Goal: Task Accomplishment & Management: Manage account settings

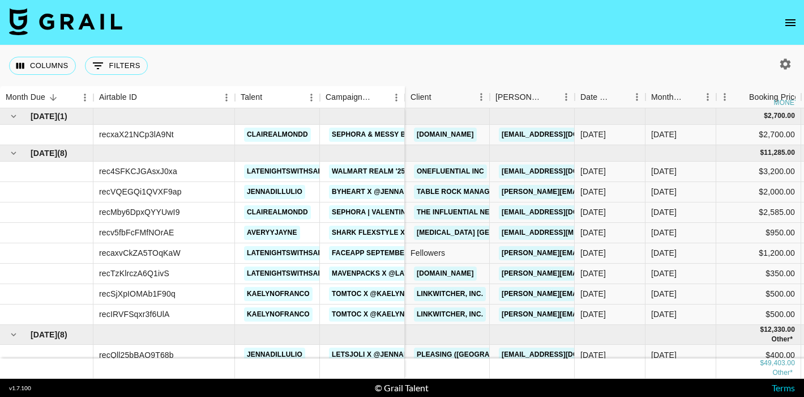
click at [786, 20] on icon "open drawer" at bounding box center [791, 23] width 14 height 14
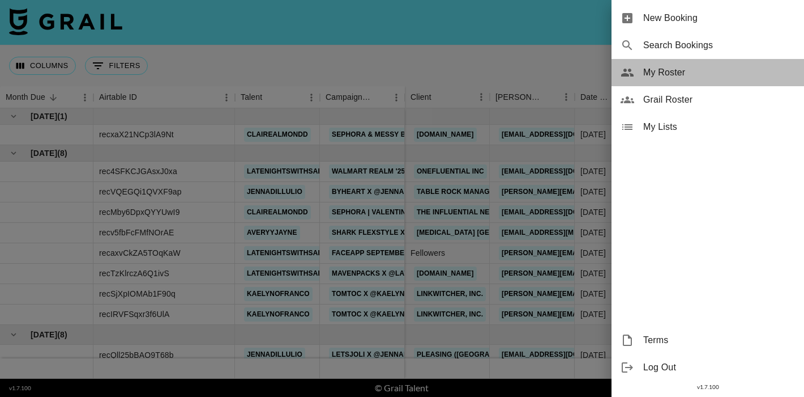
click at [657, 76] on span "My Roster" at bounding box center [720, 73] width 152 height 14
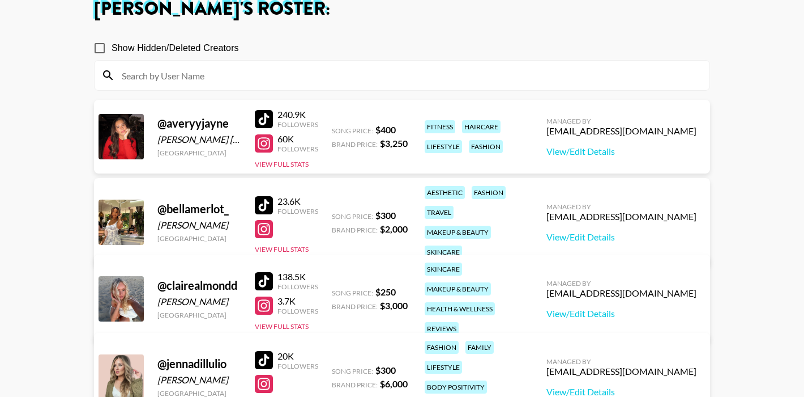
scroll to position [72, 0]
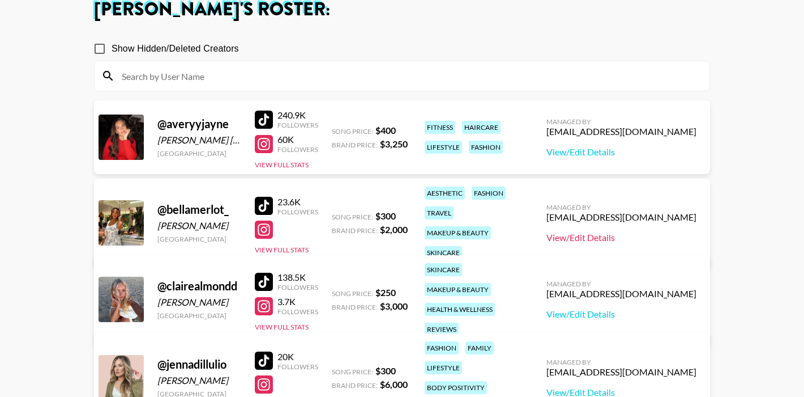
click at [621, 232] on link "View/Edit Details" at bounding box center [622, 237] width 150 height 11
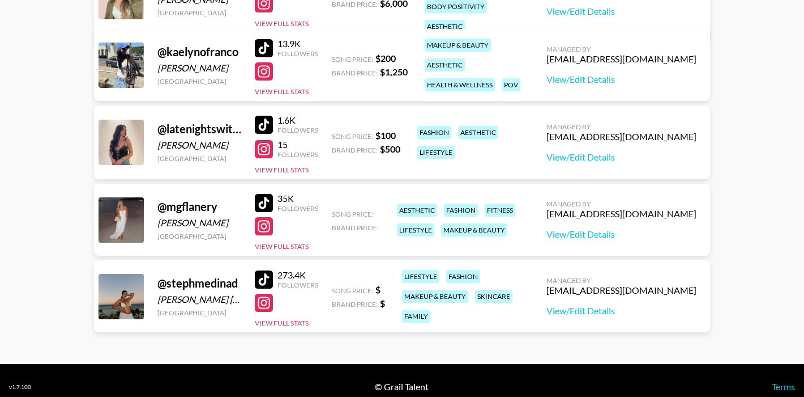
scroll to position [465, 0]
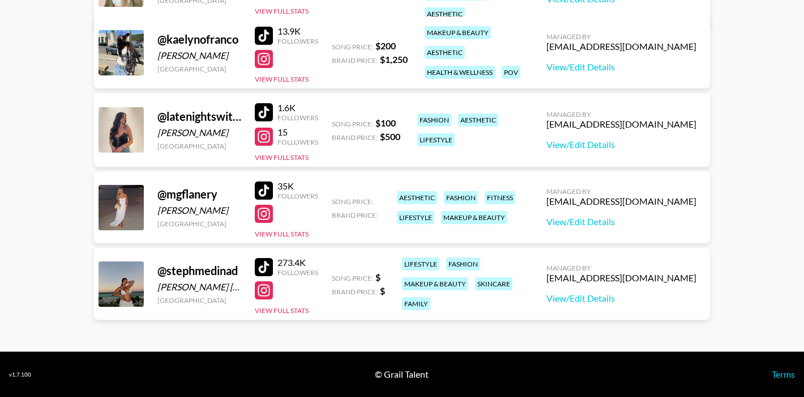
click at [264, 264] on div at bounding box center [264, 267] width 18 height 18
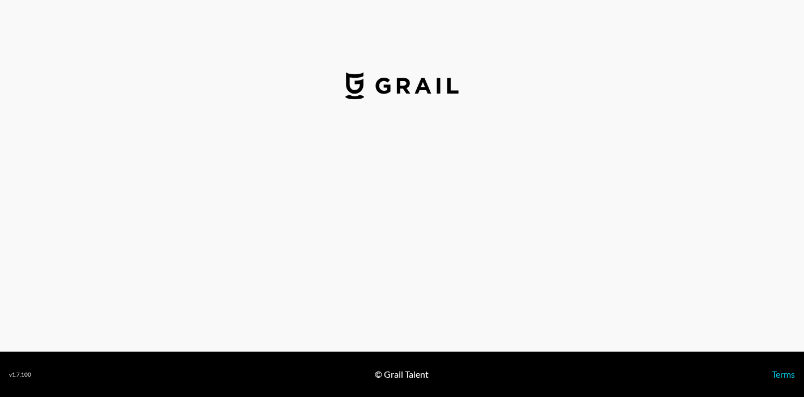
select select "USD"
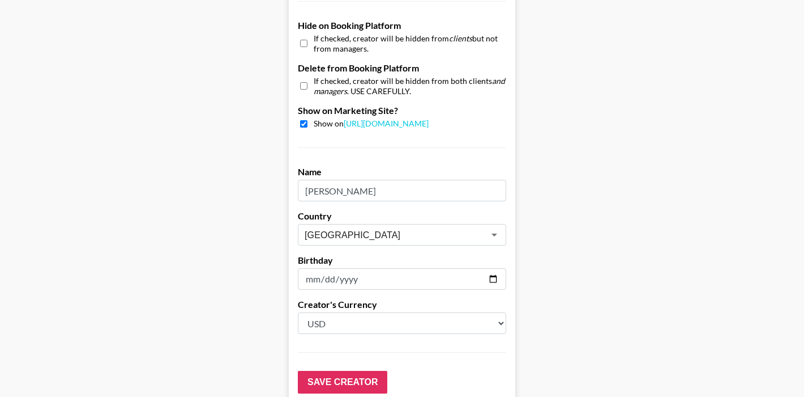
scroll to position [1075, 0]
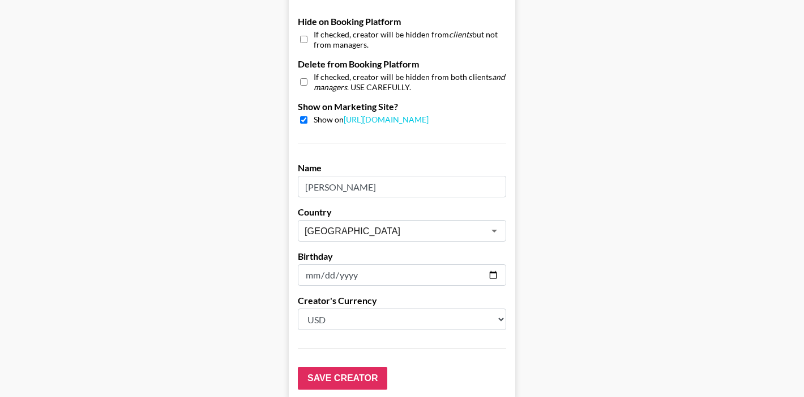
click at [304, 119] on input "checkbox" at bounding box center [303, 119] width 7 height 7
checkbox input "false"
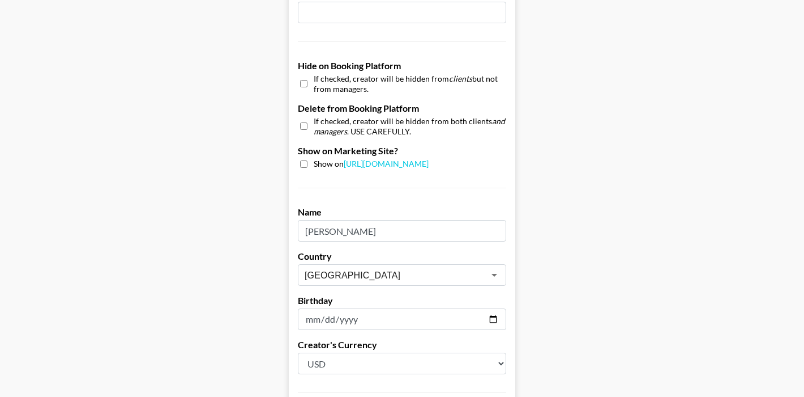
scroll to position [1029, 0]
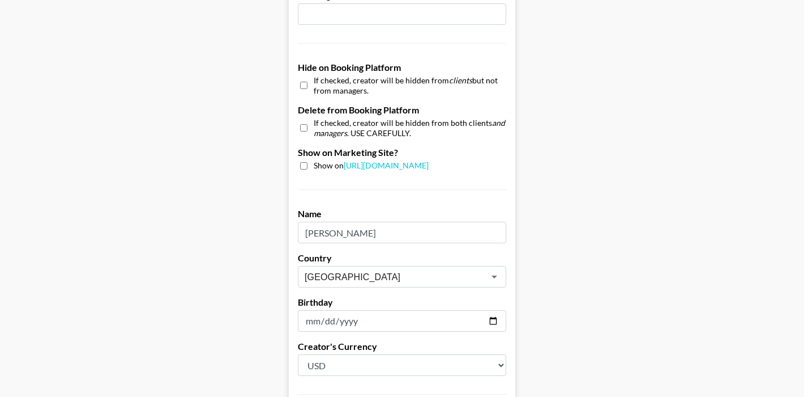
click at [305, 129] on input "checkbox" at bounding box center [303, 128] width 7 height 16
checkbox input "true"
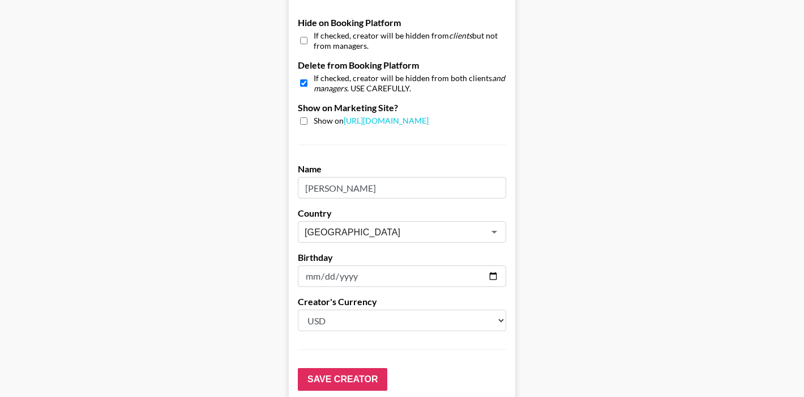
scroll to position [1140, 0]
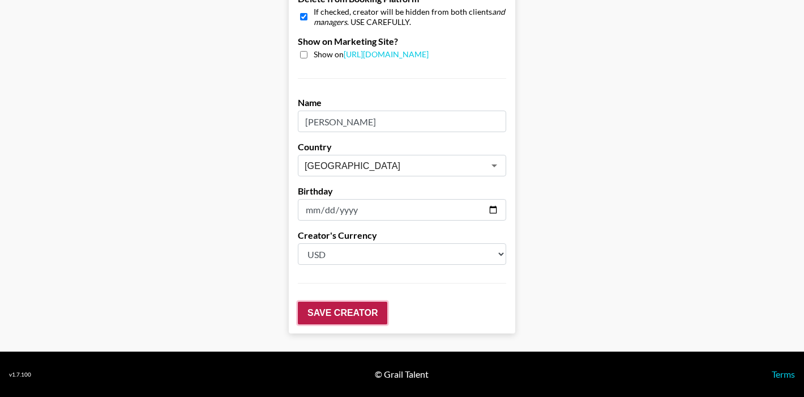
click at [325, 316] on input "Save Creator" at bounding box center [343, 312] width 90 height 23
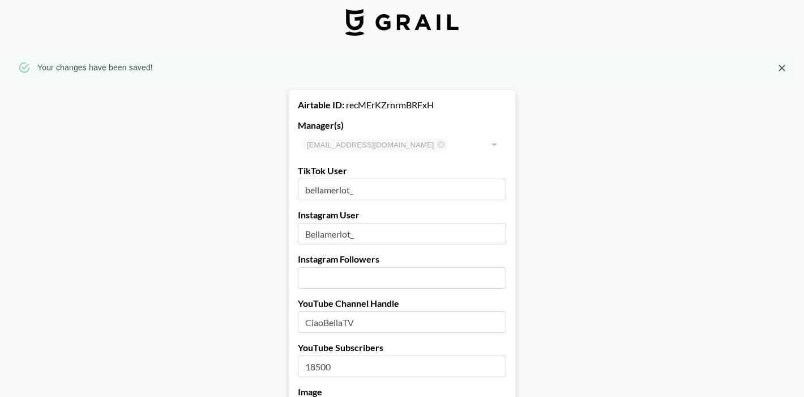
scroll to position [0, 0]
